Goal: Find specific page/section: Find specific page/section

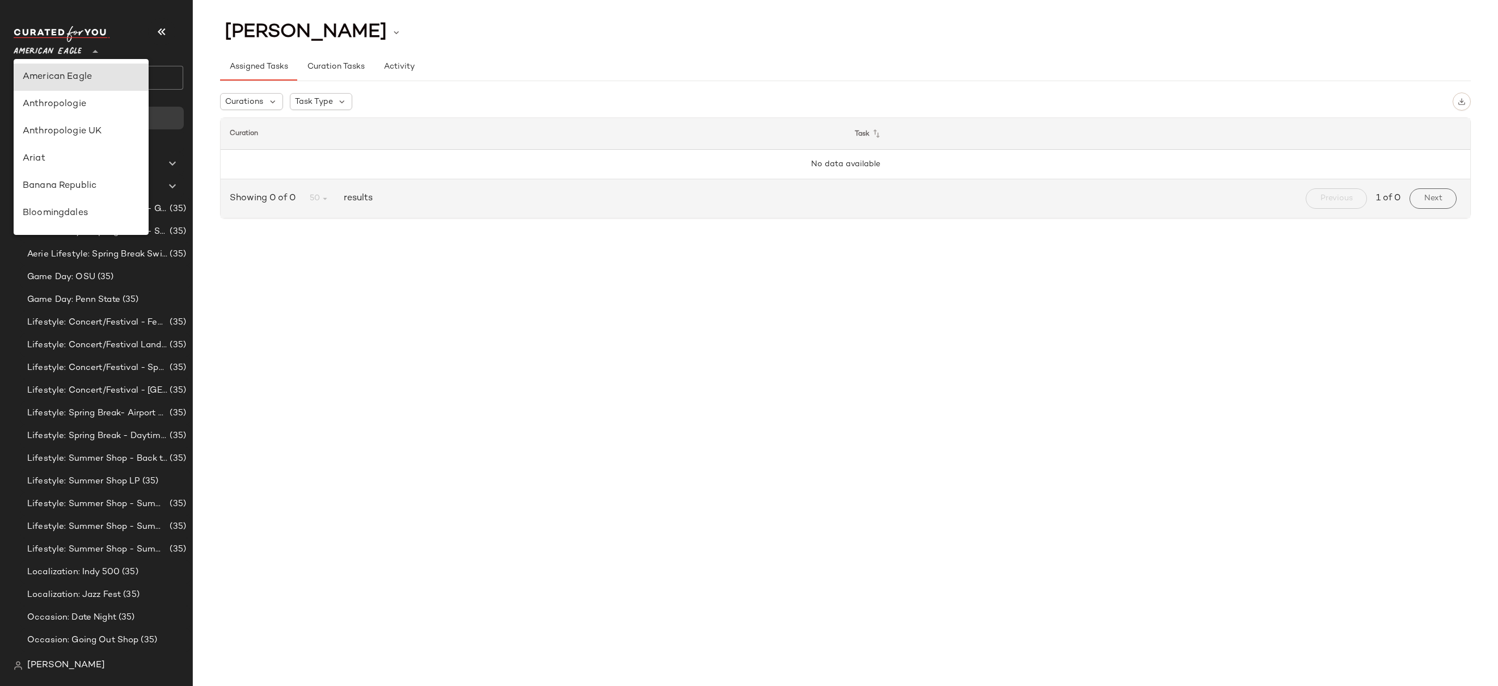
click at [71, 56] on span "American Eagle" at bounding box center [48, 49] width 68 height 20
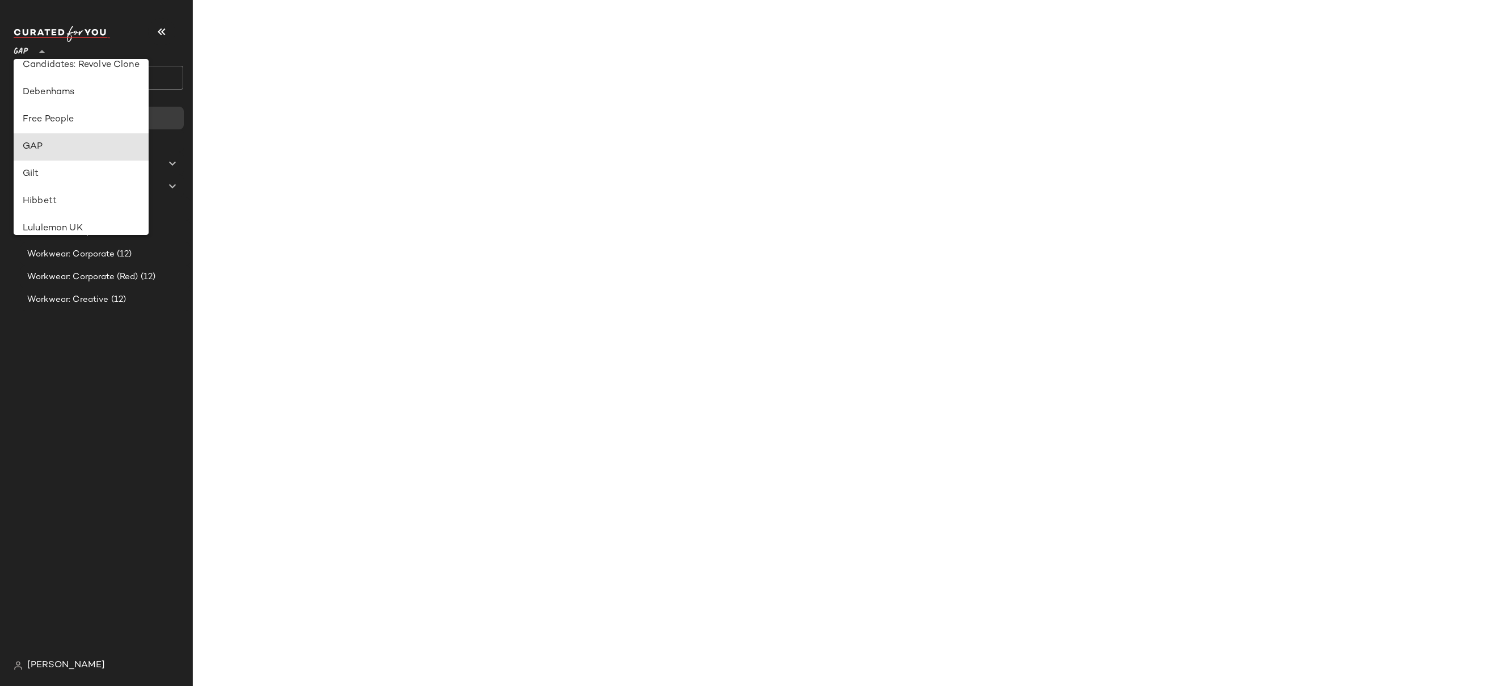
type input "**"
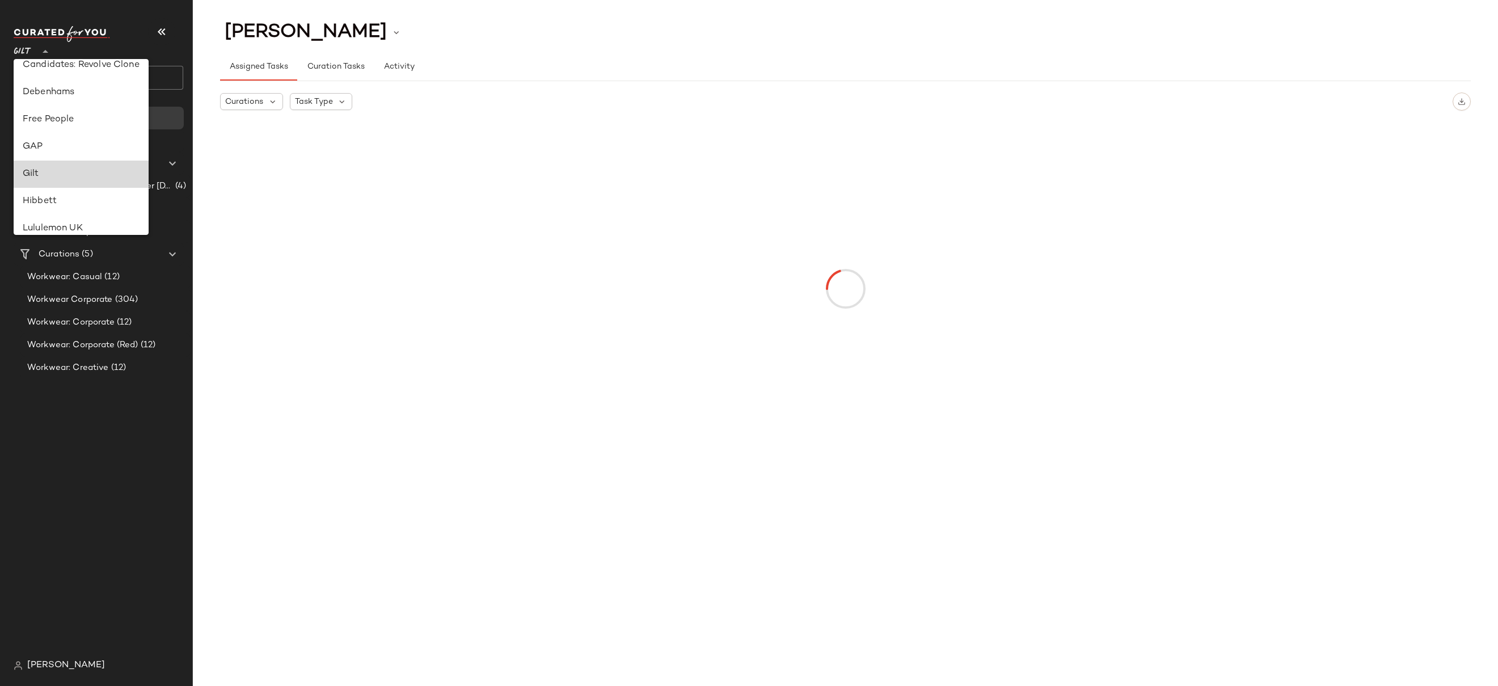
click at [38, 175] on div "Gilt" at bounding box center [81, 174] width 117 height 14
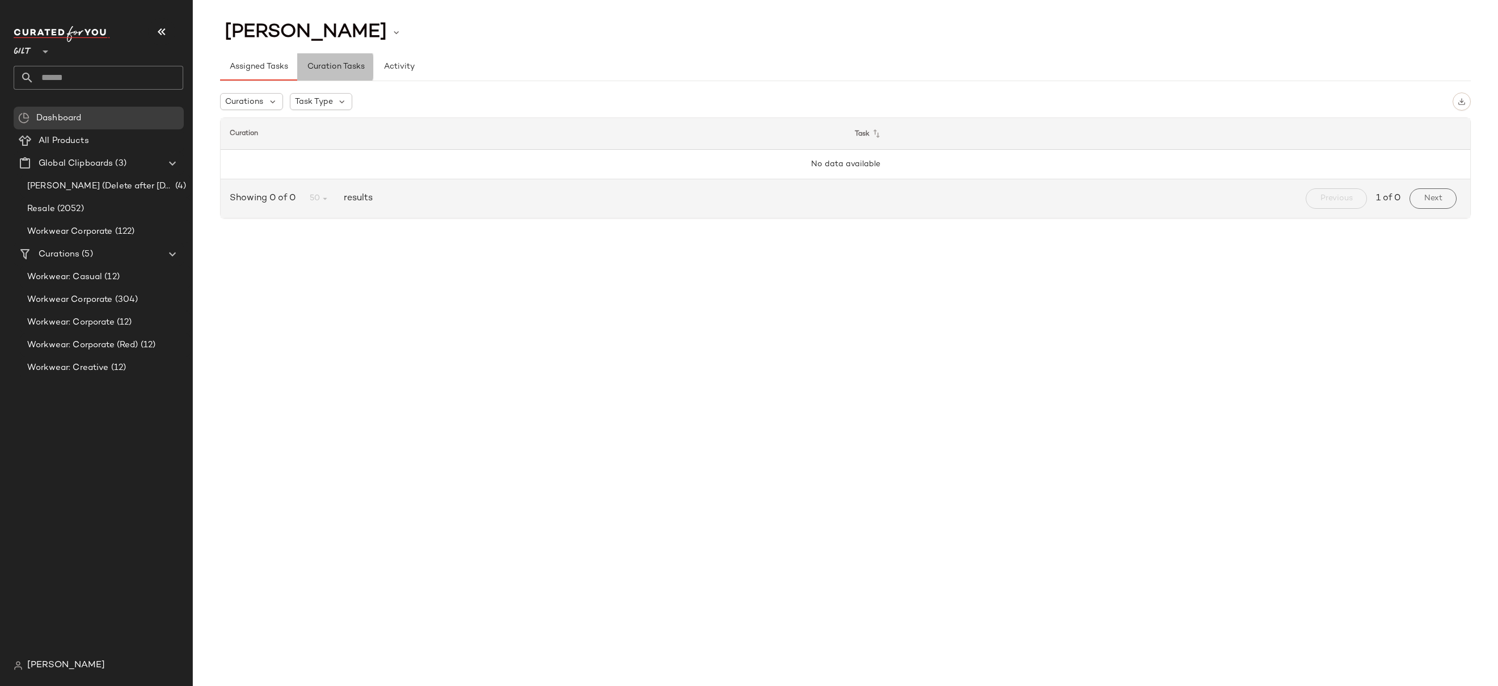
click at [324, 63] on span "Curation Tasks" at bounding box center [335, 66] width 58 height 9
click at [398, 64] on span "Activity" at bounding box center [399, 66] width 31 height 9
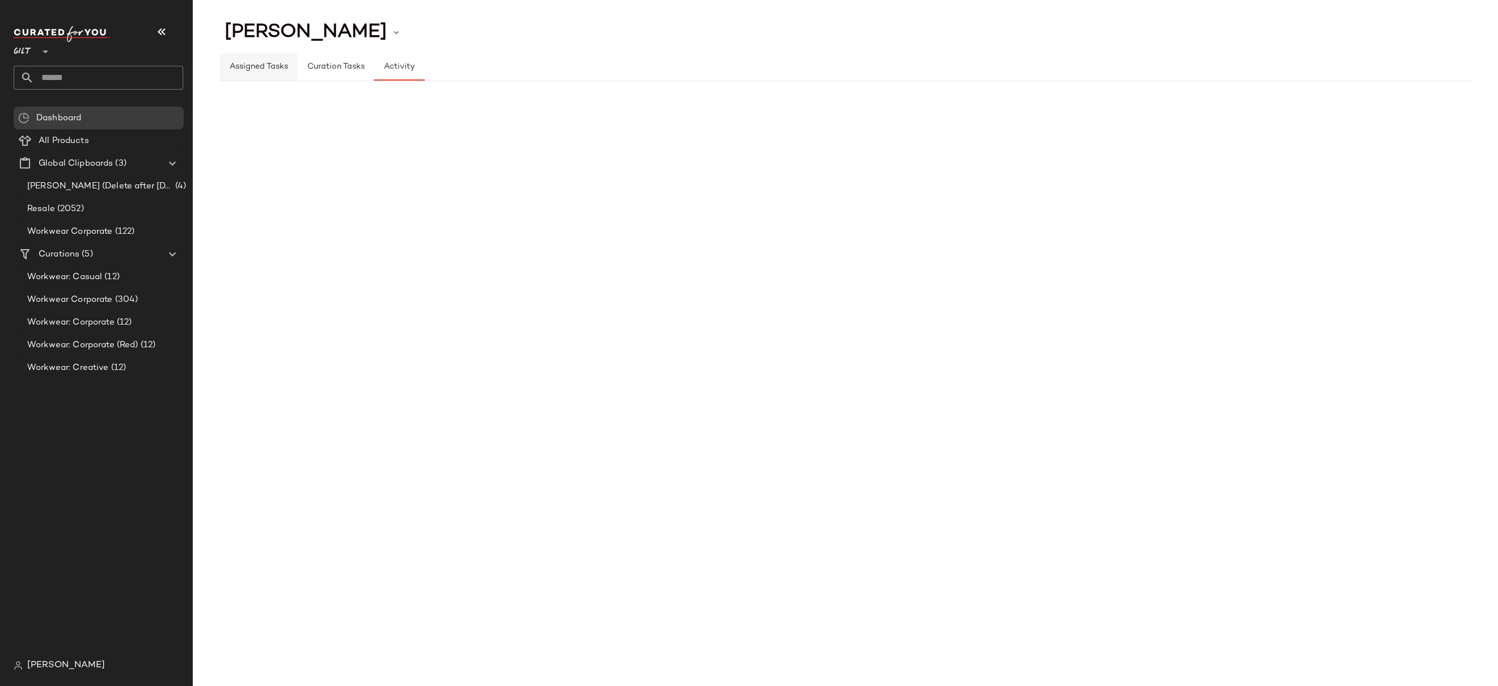
click at [257, 69] on span "Assigned Tasks" at bounding box center [258, 66] width 59 height 9
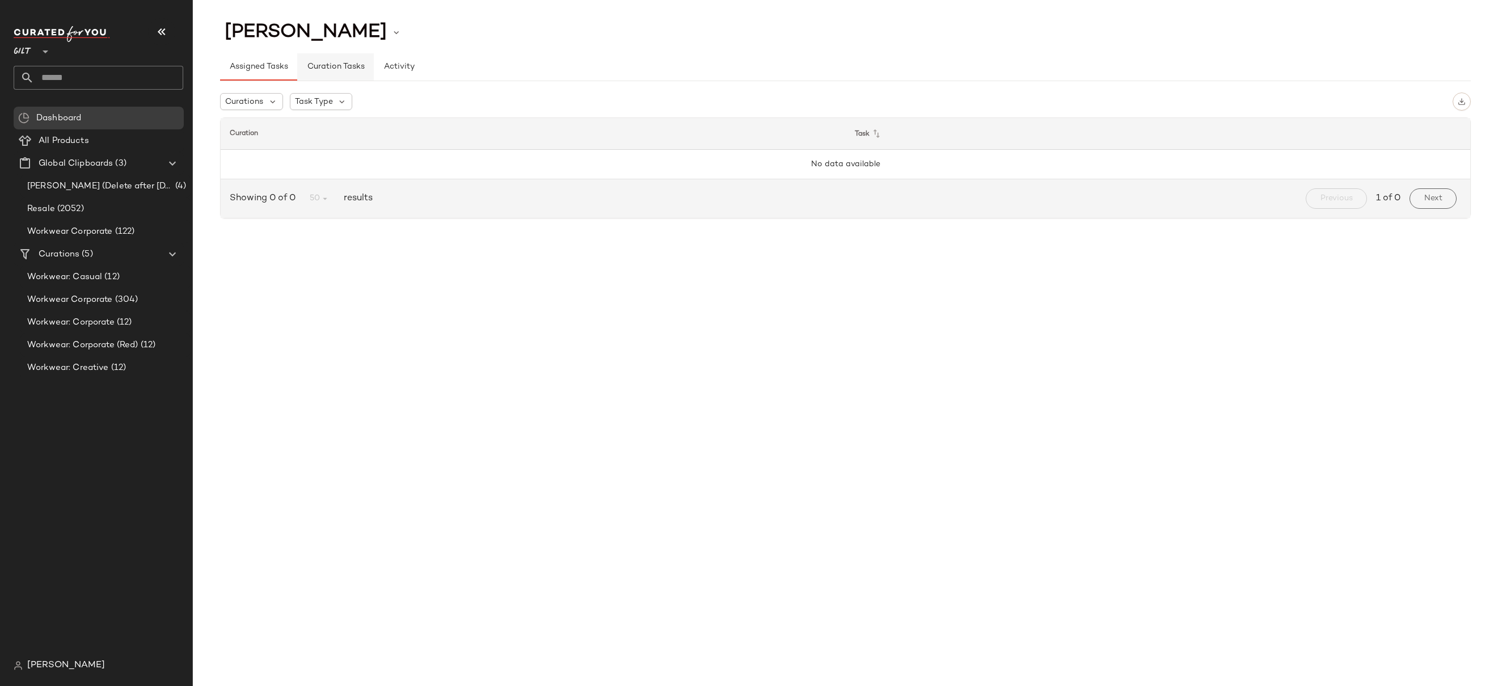
click at [305, 66] on button "Curation Tasks" at bounding box center [335, 66] width 76 height 27
click at [403, 68] on span "Activity" at bounding box center [399, 66] width 31 height 9
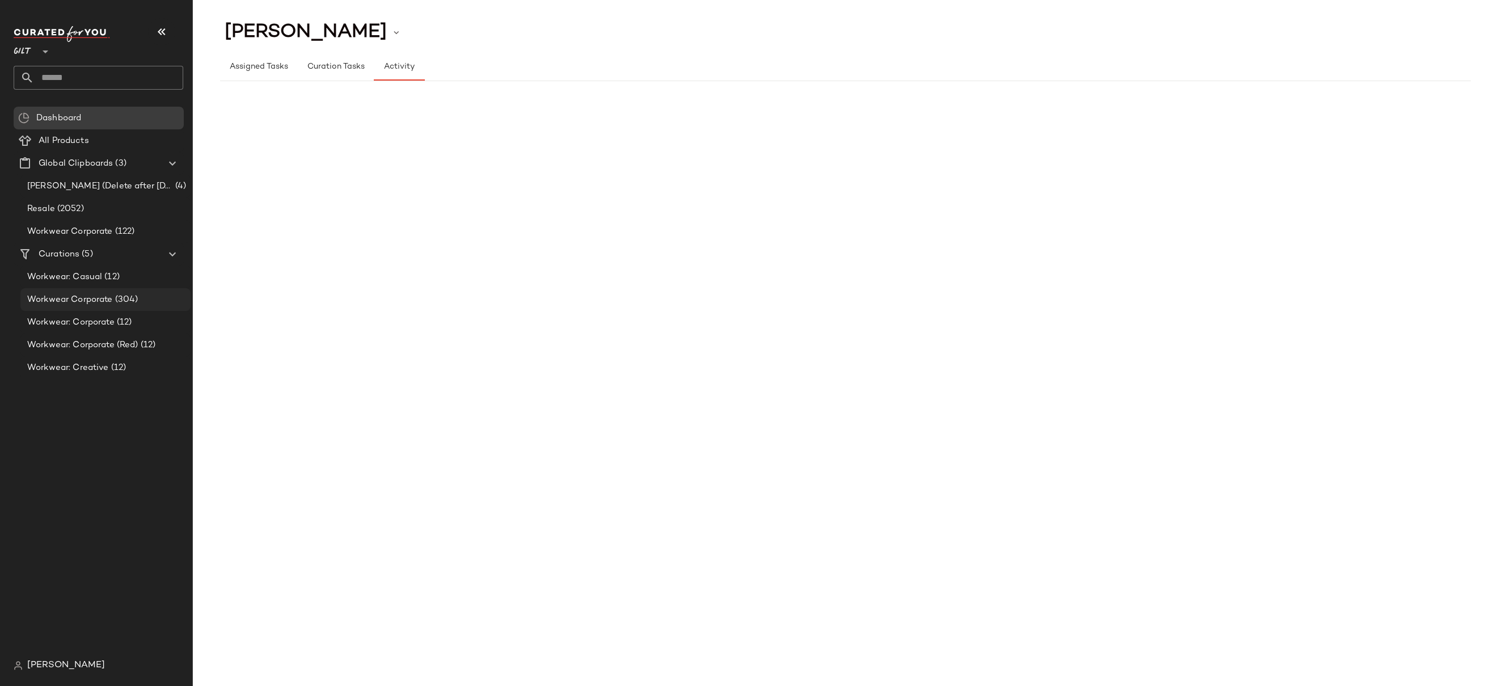
click at [82, 305] on span "Workwear Corporate" at bounding box center [70, 299] width 86 height 13
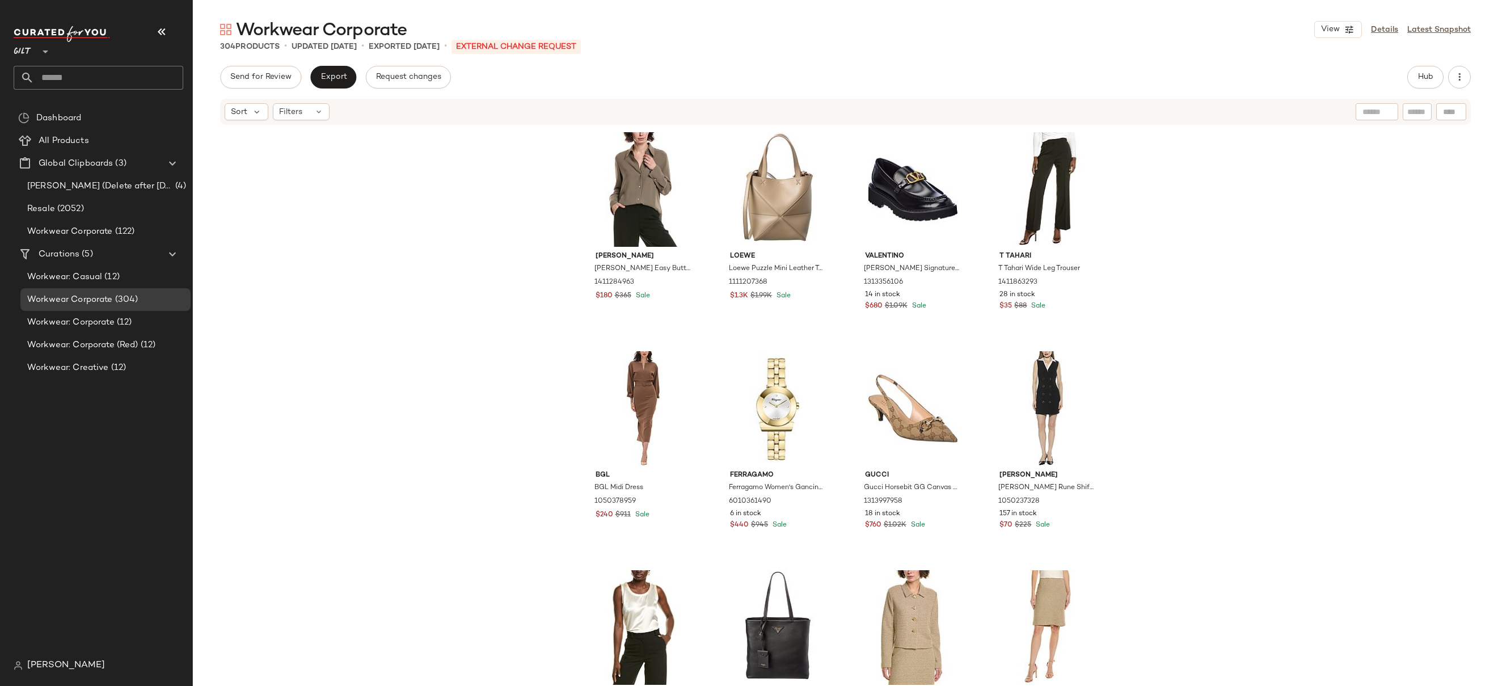
click at [1298, 185] on div "[PERSON_NAME] [PERSON_NAME] Easy Button Blouse 1411284963 $180 $365 Sale Loewe …" at bounding box center [845, 423] width 1305 height 594
click at [1227, 191] on div "[PERSON_NAME] [PERSON_NAME] Easy Button Blouse 1411284963 $180 $365 Sale Loewe …" at bounding box center [845, 423] width 1305 height 594
